Goal: Obtain resource: Download file/media

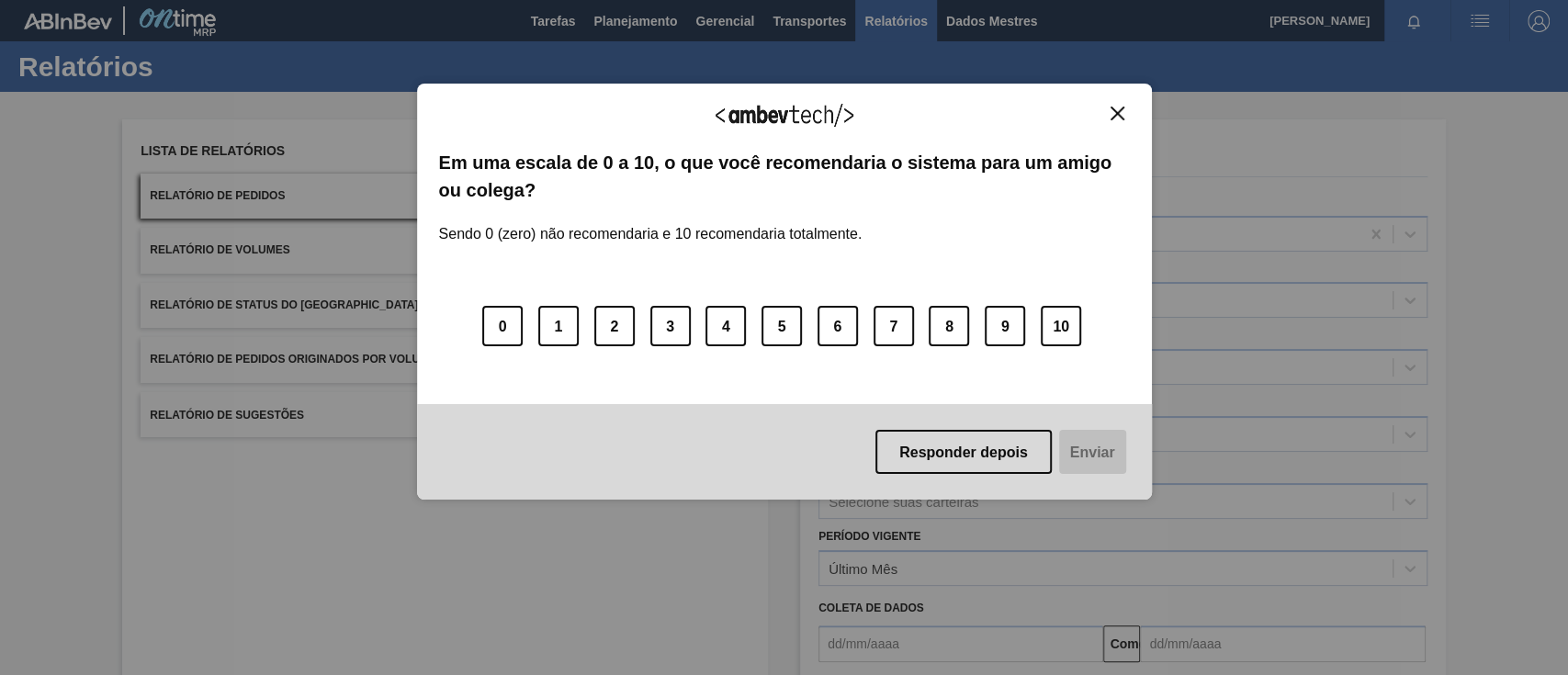
click at [1122, 114] on img "Fechar" at bounding box center [1117, 113] width 14 height 14
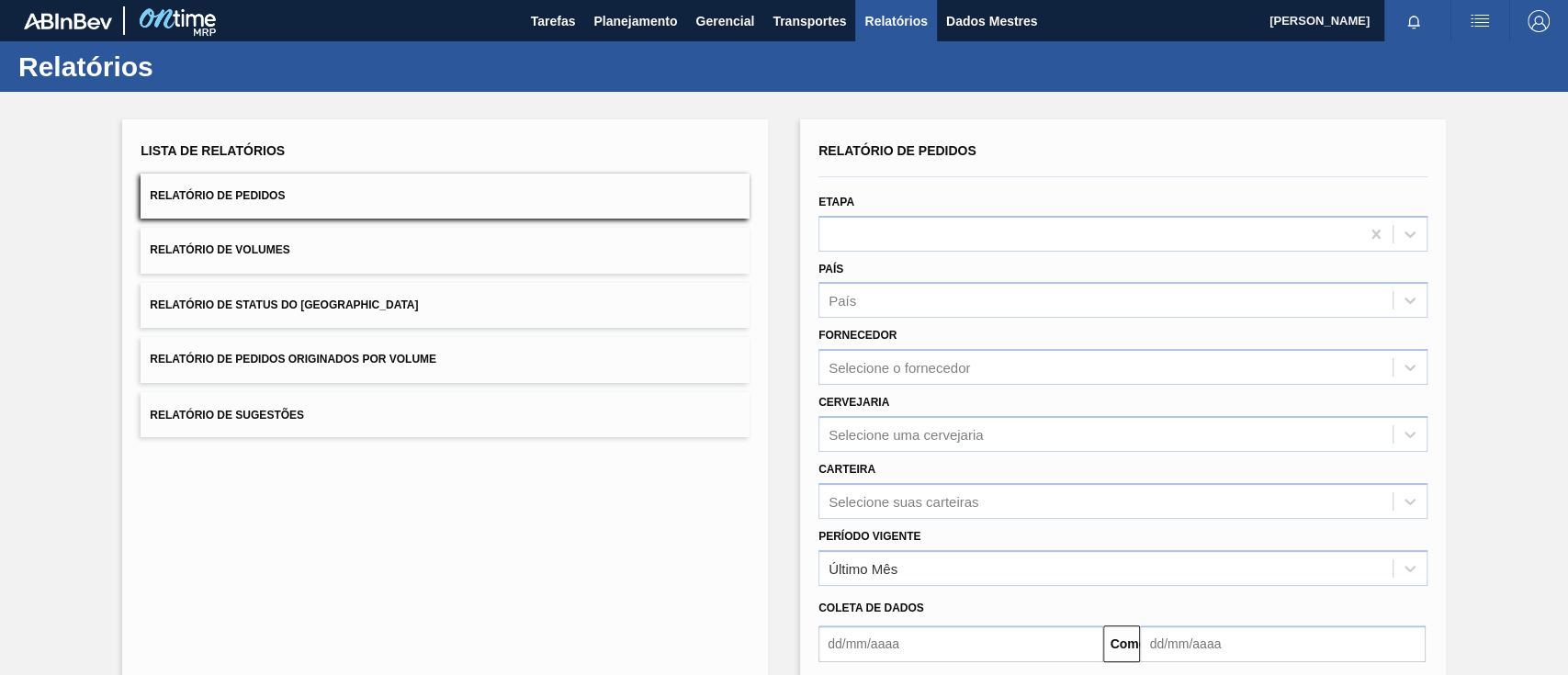
click at [472, 356] on button "Relatório de Pedidos Originados por Volume" at bounding box center [444, 359] width 609 height 45
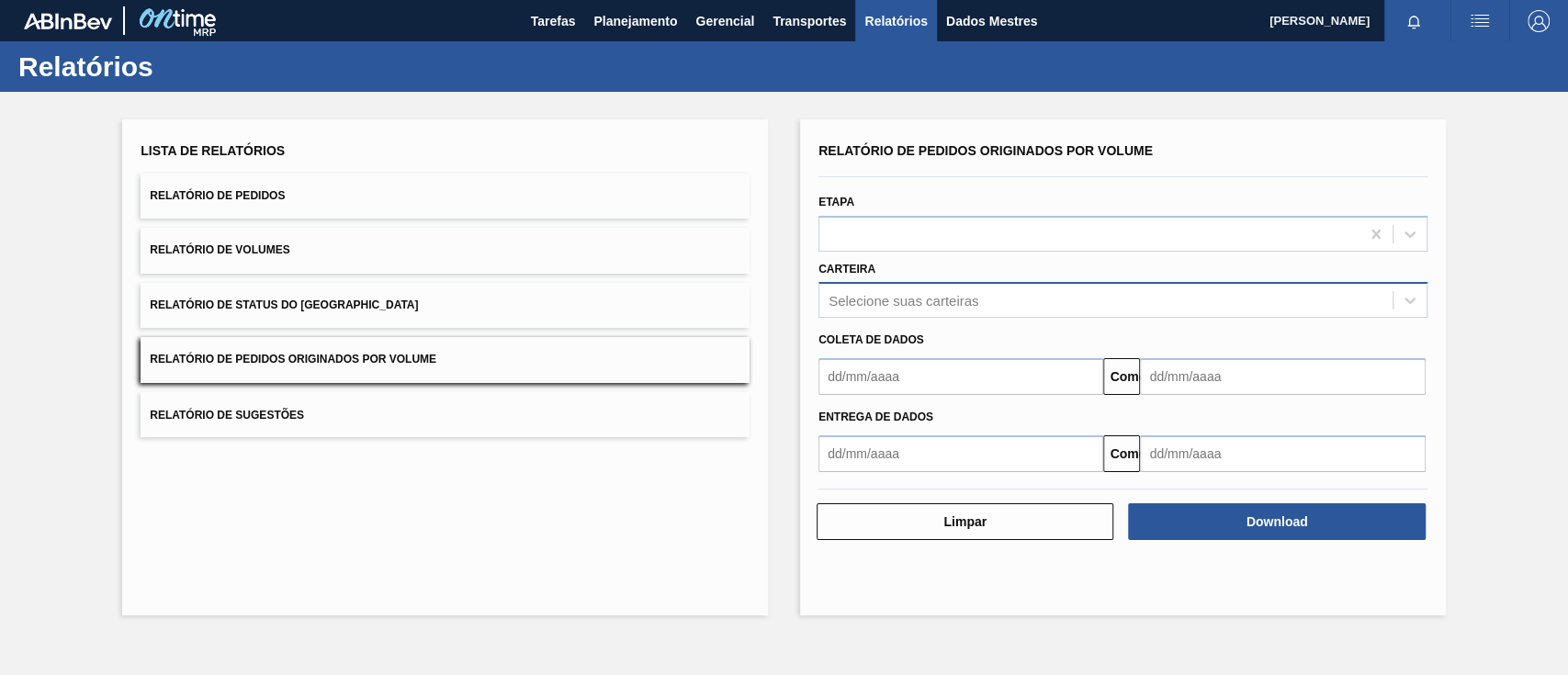
click at [907, 296] on font "Selecione suas carteiras" at bounding box center [904, 301] width 150 height 16
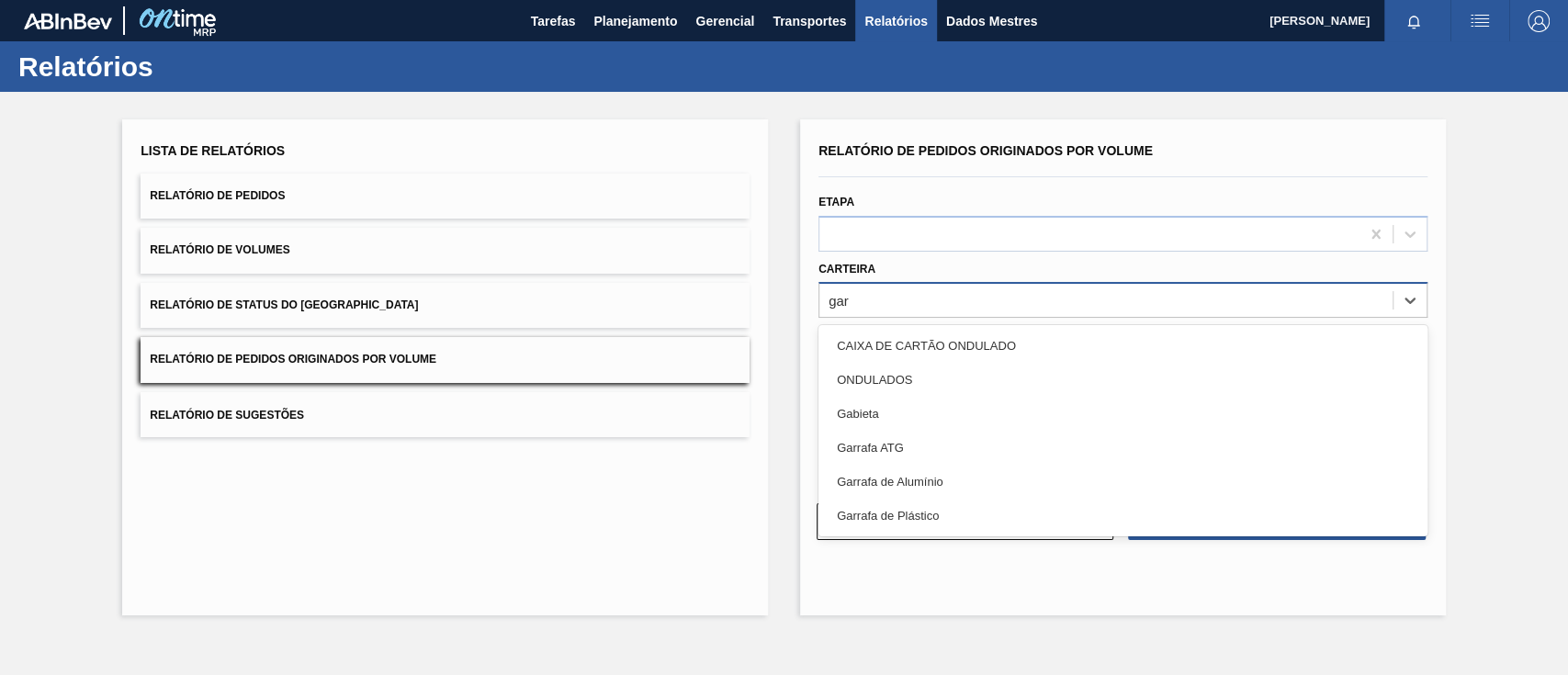
type input "ga"
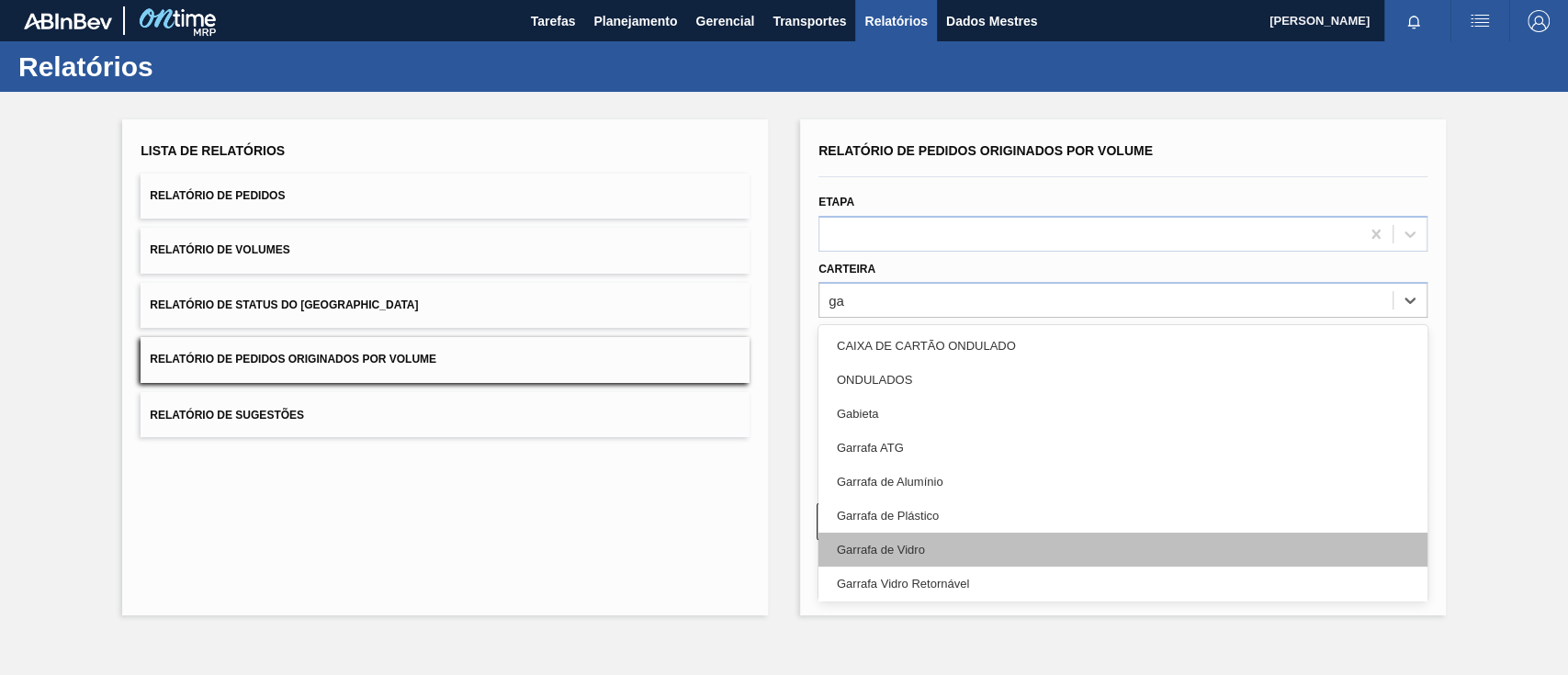
click at [927, 539] on div "Garrafa de Vidro" at bounding box center [1122, 549] width 609 height 34
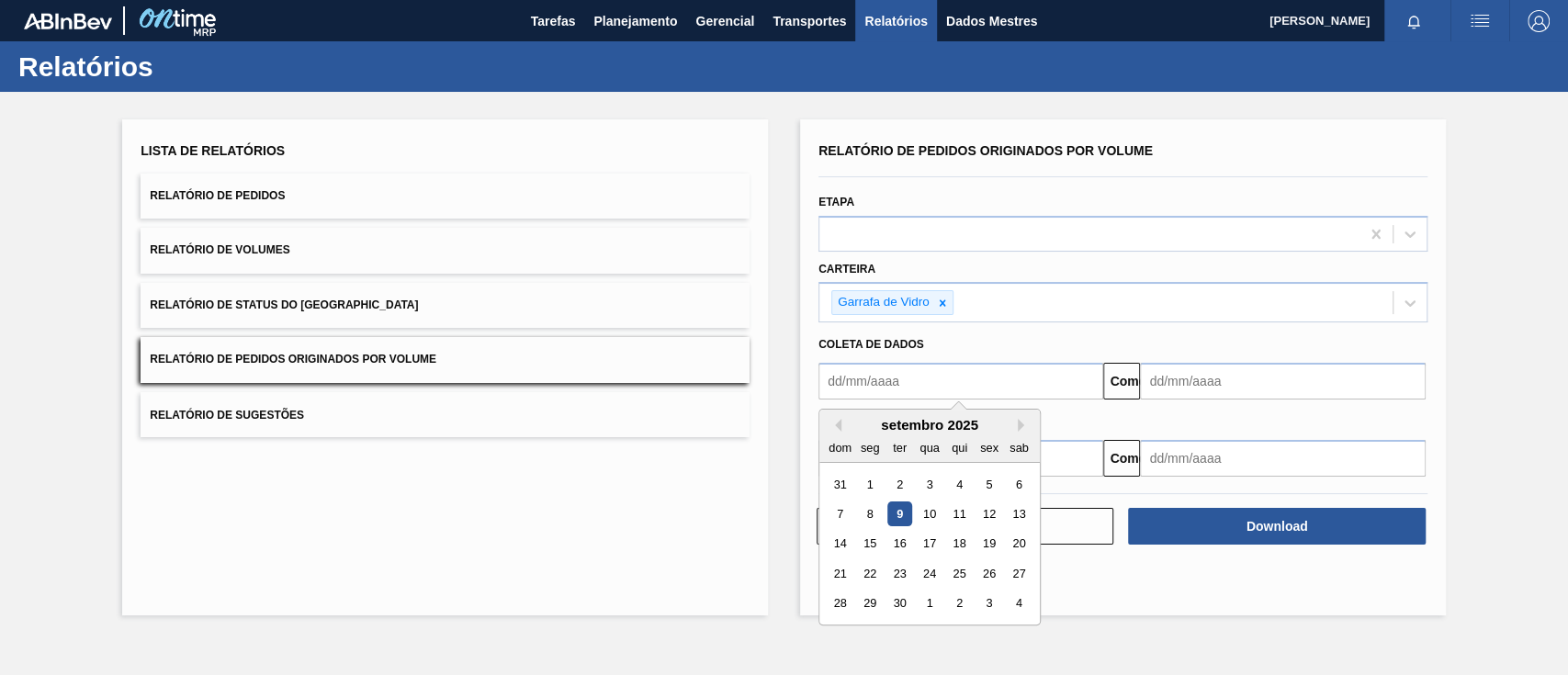
click at [946, 391] on input "text" at bounding box center [960, 382] width 284 height 37
click at [862, 478] on div "1" at bounding box center [870, 484] width 24 height 24
type input "[DATE]"
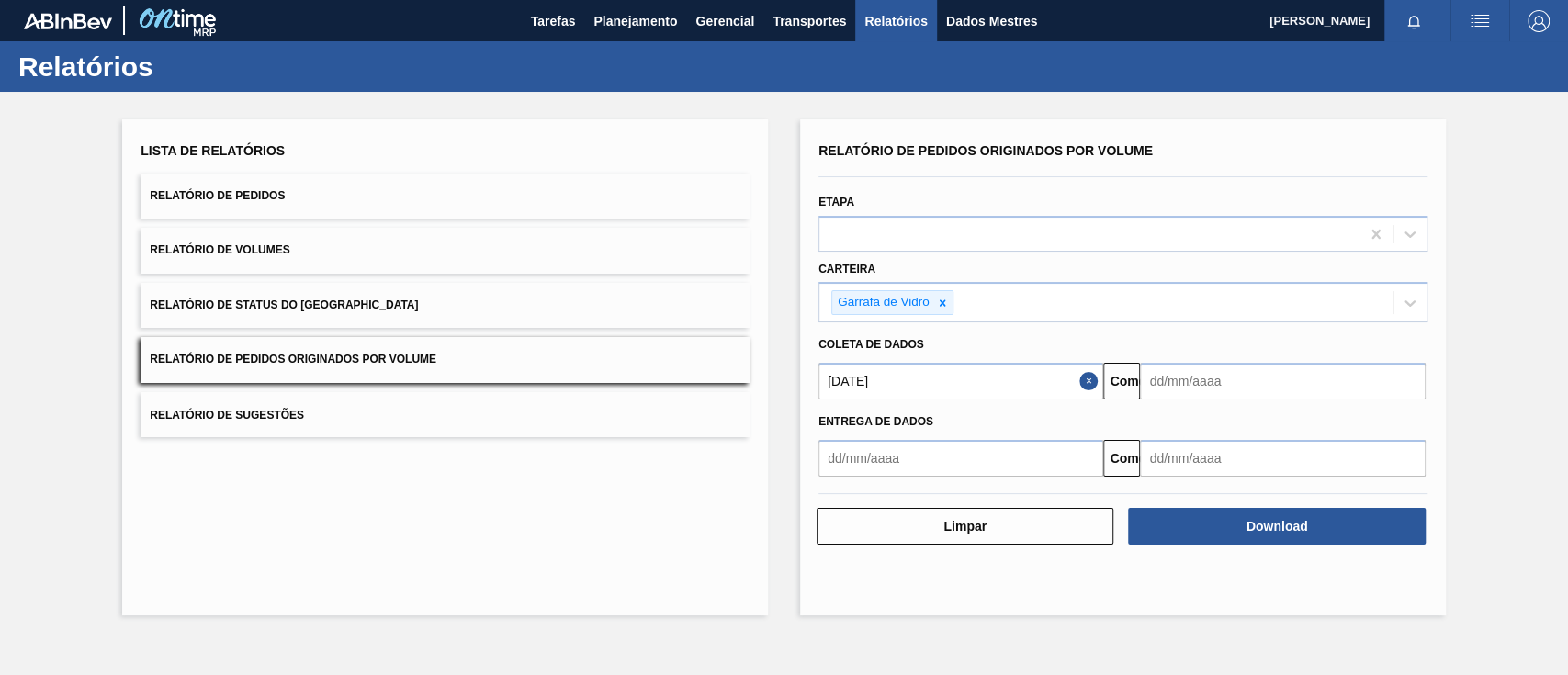
click at [1271, 392] on input "text" at bounding box center [1282, 382] width 284 height 37
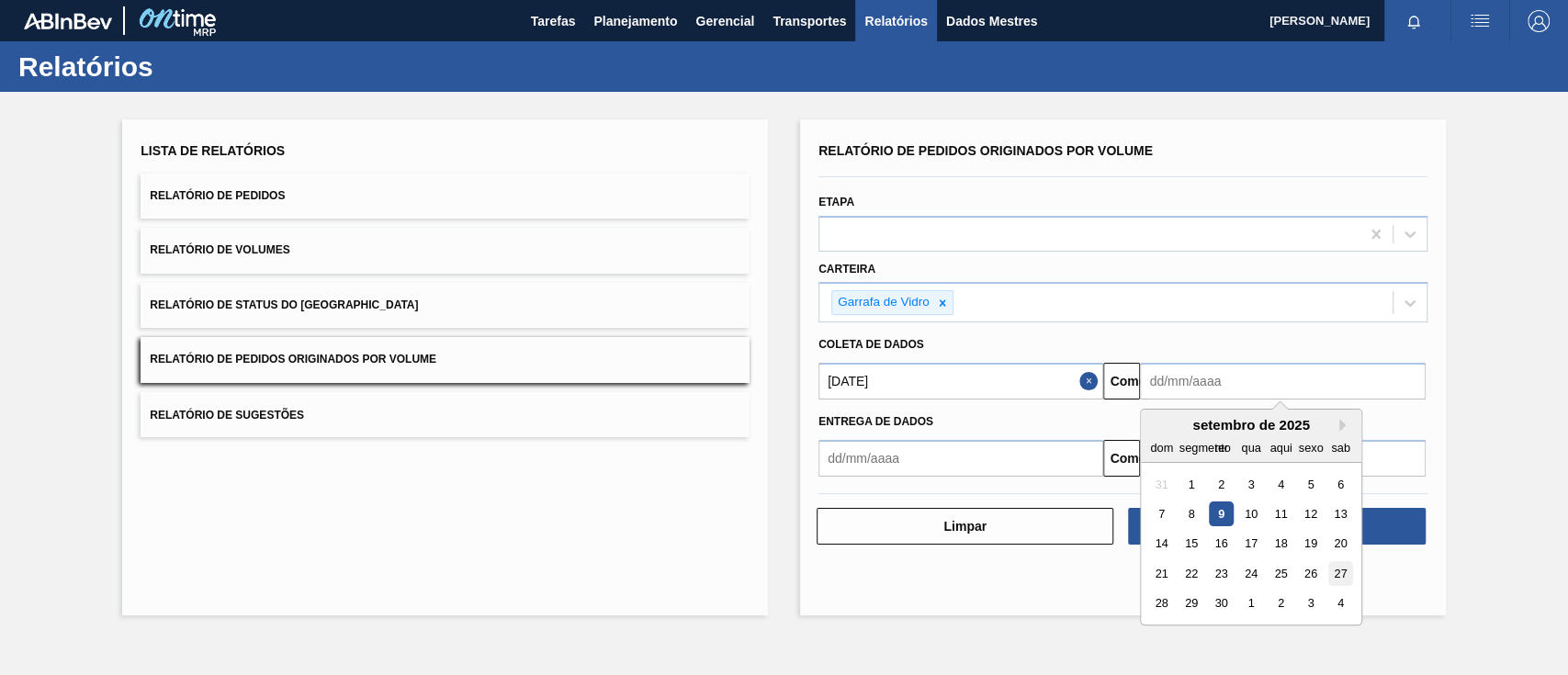
click at [1340, 569] on font "27" at bounding box center [1340, 574] width 13 height 14
type input "[DATE]"
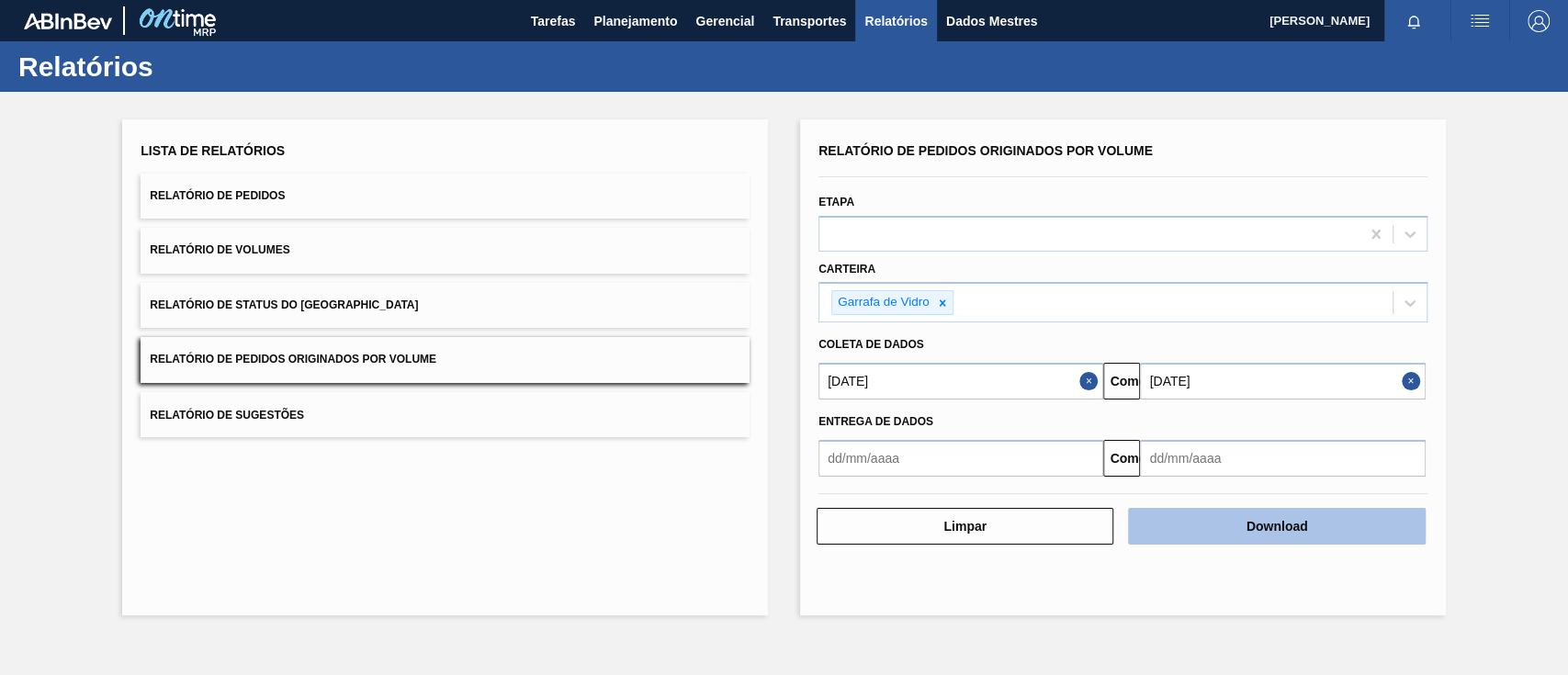
click at [1332, 524] on button "Download" at bounding box center [1276, 527] width 297 height 37
